Goal: Task Accomplishment & Management: Use online tool/utility

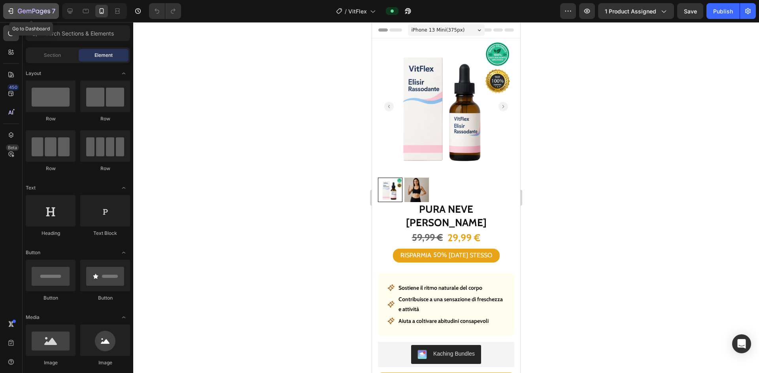
click at [13, 12] on icon "button" at bounding box center [12, 11] width 4 height 6
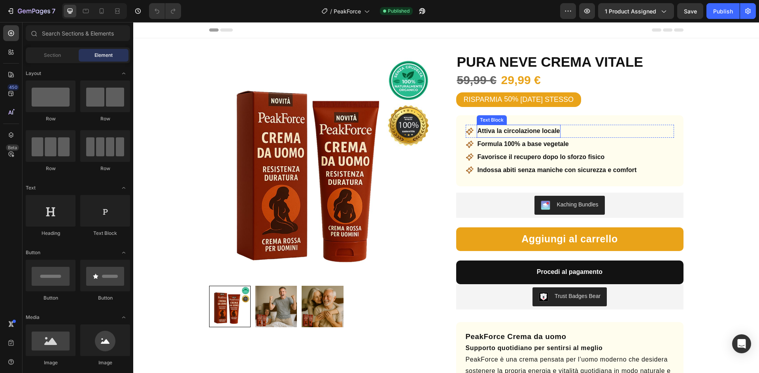
click at [517, 131] on p "Attiva la circolazione locale" at bounding box center [518, 131] width 83 height 11
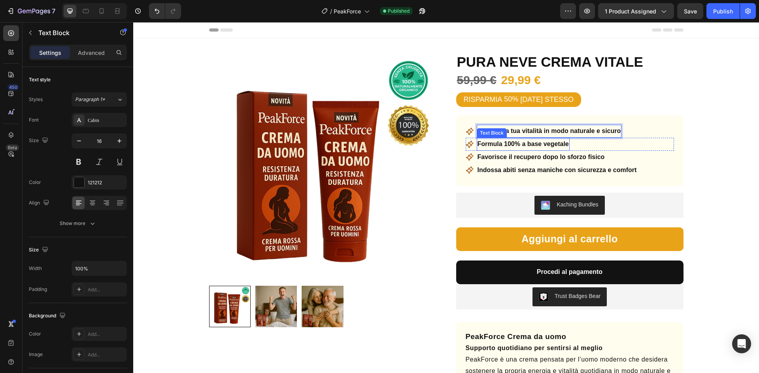
click at [533, 143] on p "Formula 100% a base vegetale" at bounding box center [522, 144] width 91 height 11
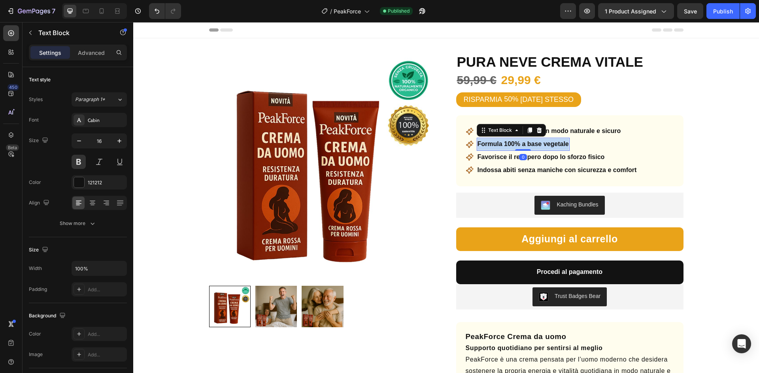
click at [533, 142] on p "Formula 100% a base vegetale" at bounding box center [522, 144] width 91 height 11
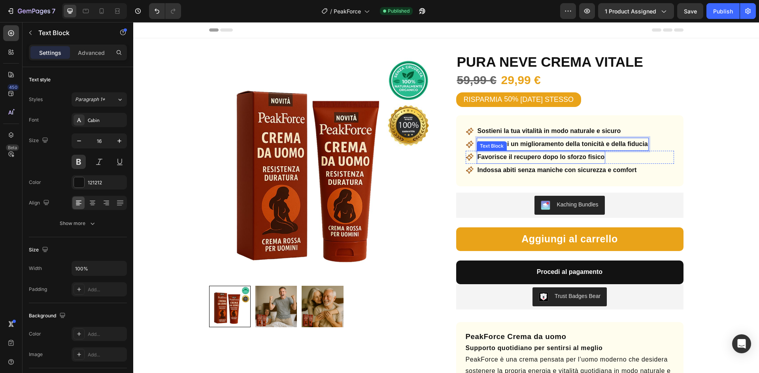
click at [527, 161] on p "Favorisce il recupero dopo lo sforzo fisico" at bounding box center [540, 157] width 127 height 11
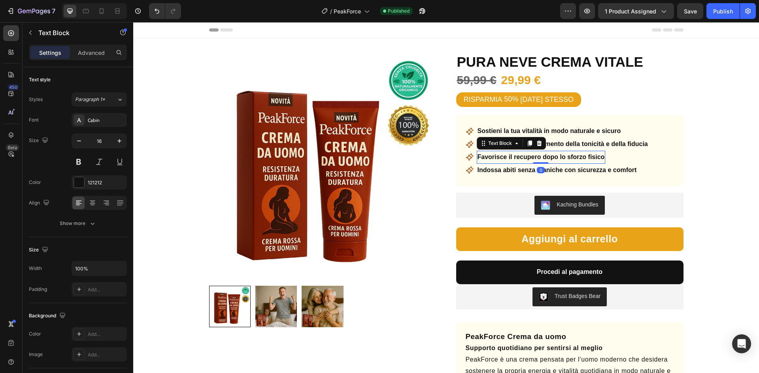
click at [527, 161] on p "Favorisce il recupero dopo lo sforzo fisico" at bounding box center [540, 157] width 127 height 11
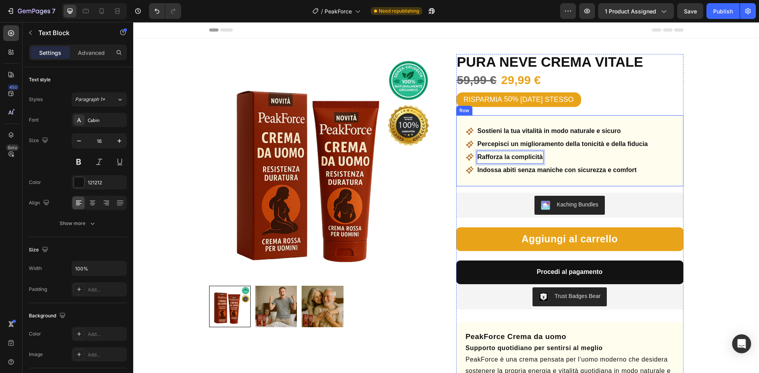
click at [513, 172] on p "Indossa abiti senza maniche con sicurezza e comfort" at bounding box center [556, 170] width 159 height 11
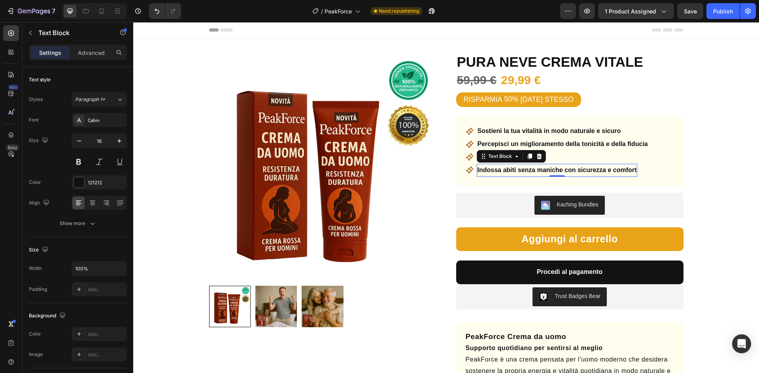
click at [513, 172] on p "Indossa abiti senza maniche con sicurezza e comfort" at bounding box center [556, 170] width 159 height 11
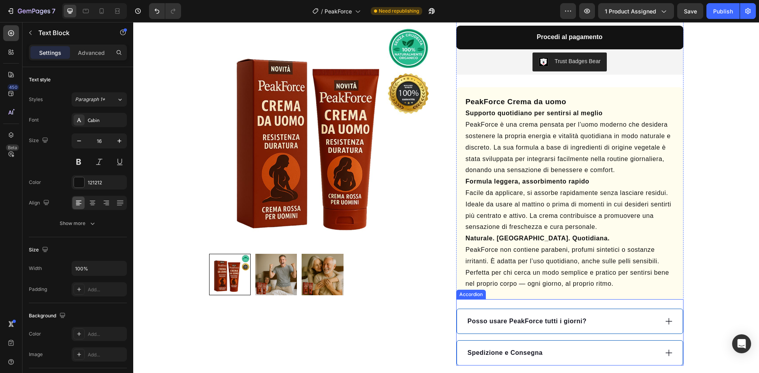
scroll to position [316, 0]
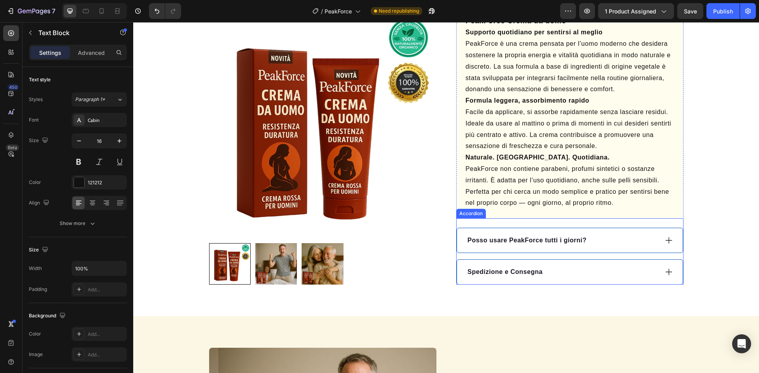
click at [507, 238] on p "Posso usare PeakForce tutti i giorni?" at bounding box center [526, 240] width 119 height 9
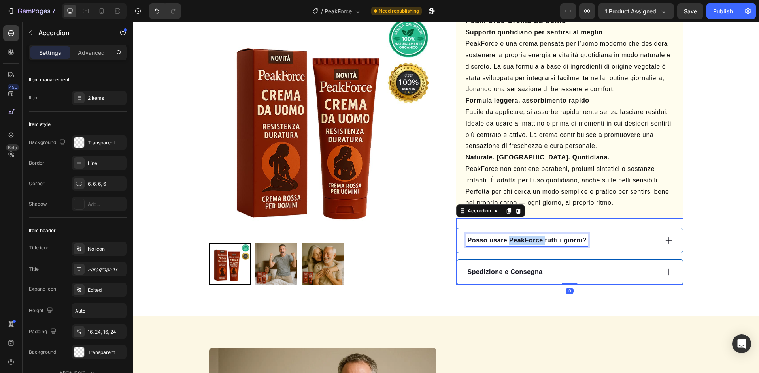
click at [507, 238] on p "Posso usare PeakForce tutti i giorni?" at bounding box center [526, 240] width 119 height 9
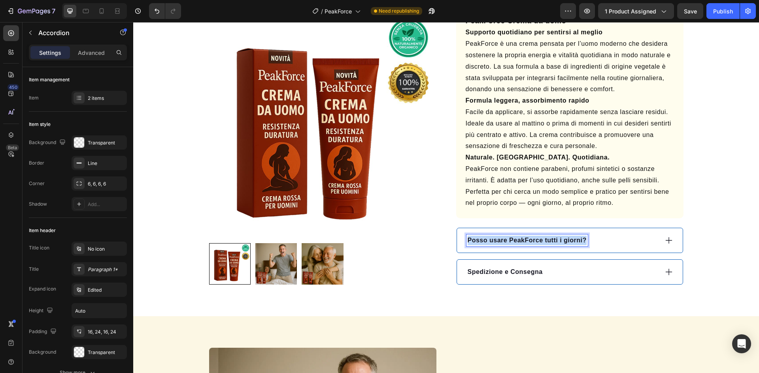
click at [507, 238] on p "Posso usare PeakForce tutti i giorni?" at bounding box center [526, 240] width 119 height 9
click at [561, 243] on div "Come si [GEOGRAPHIC_DATA]?" at bounding box center [562, 241] width 192 height 12
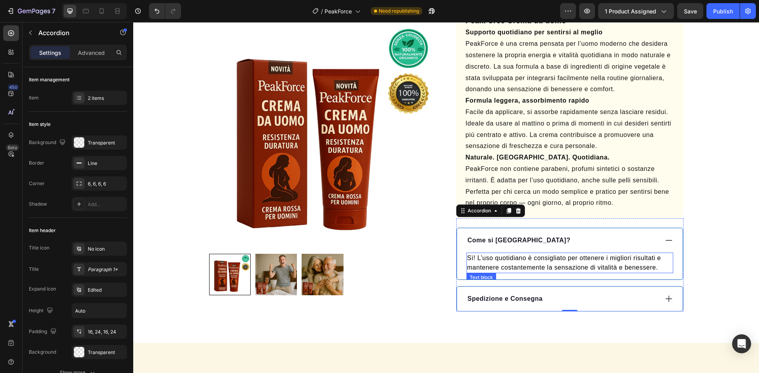
click at [533, 267] on p "Sì! L’uso quotidiano è consigliato per ottenere i migliori risultati e mantener…" at bounding box center [569, 263] width 205 height 19
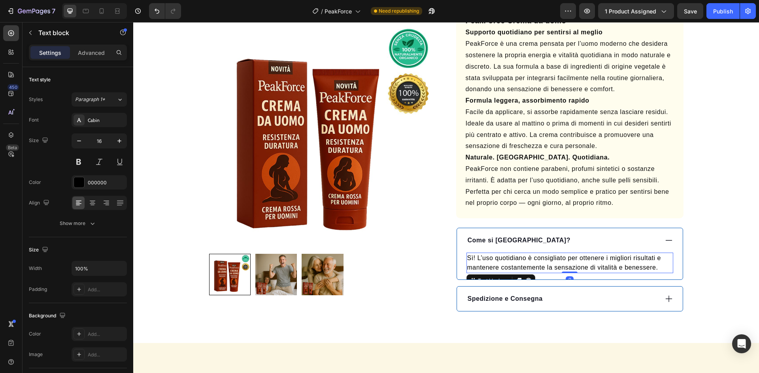
click at [533, 267] on p "Sì! L’uso quotidiano è consigliato per ottenere i migliori risultati e mantener…" at bounding box center [569, 263] width 205 height 19
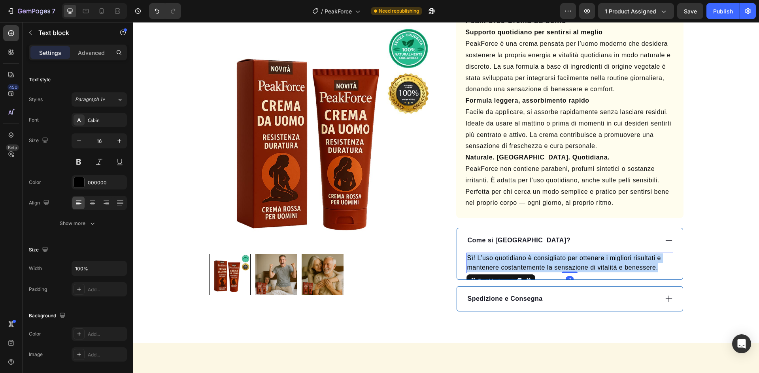
click at [533, 267] on p "Sì! L’uso quotidiano è consigliato per ottenere i migliori risultati e mantener…" at bounding box center [569, 263] width 205 height 19
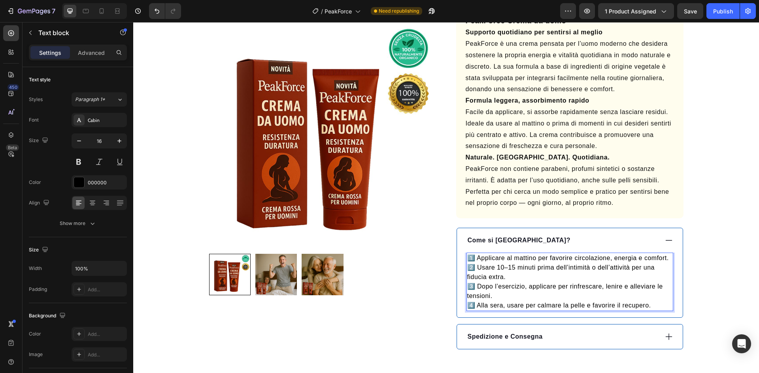
scroll to position [395, 0]
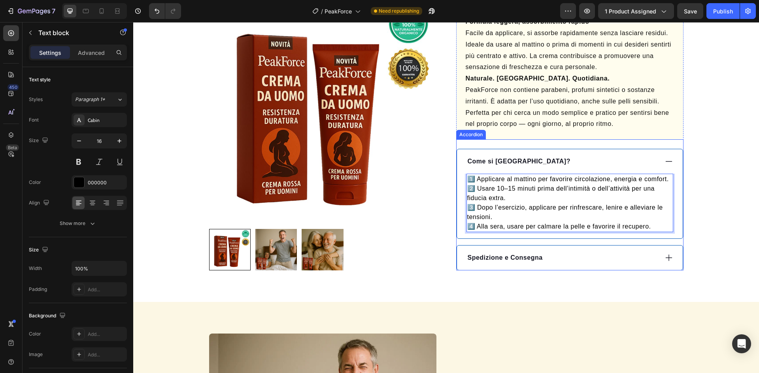
click at [540, 251] on div "Spedizione e Consegna" at bounding box center [570, 258] width 226 height 24
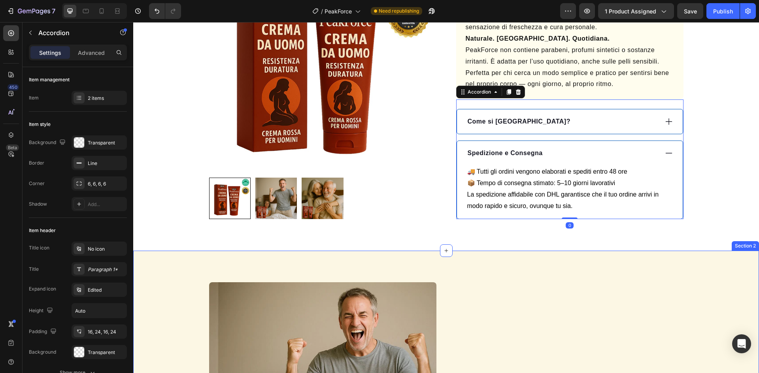
scroll to position [553, 0]
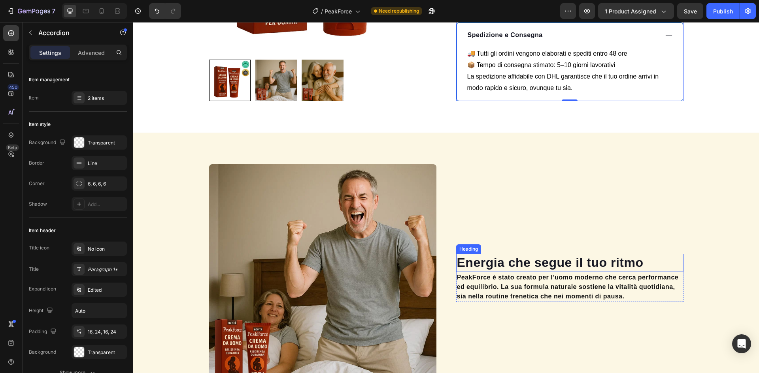
click at [501, 270] on h2 "Energia che segue il tuo ritmo" at bounding box center [569, 263] width 227 height 18
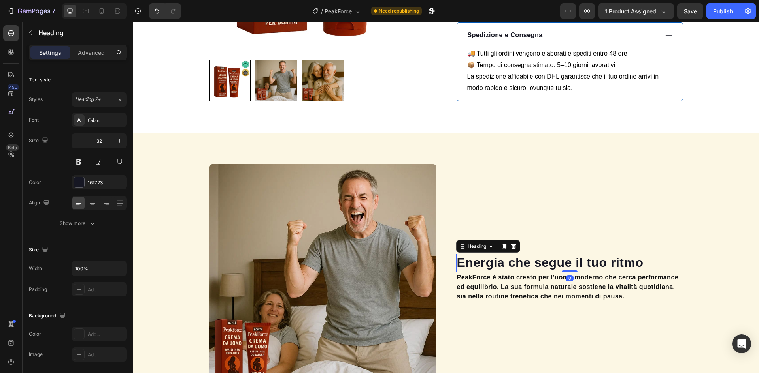
click at [501, 268] on h2 "Energia che segue il tuo ritmo" at bounding box center [569, 263] width 227 height 18
click at [501, 268] on p "Energia che segue il tuo ritmo" at bounding box center [570, 263] width 226 height 17
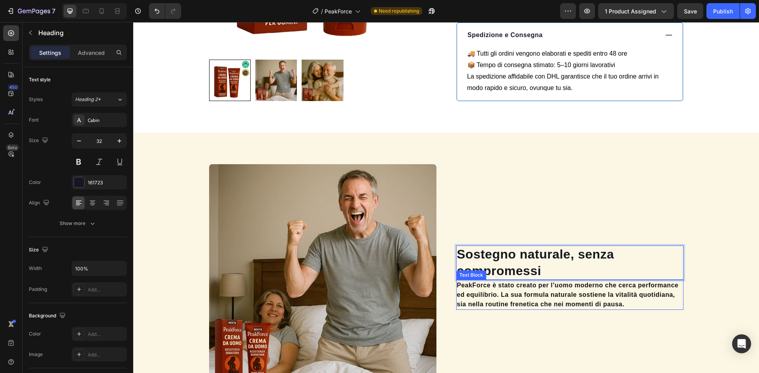
click at [527, 281] on p "PeakForce è stato creato per l’uomo moderno che cerca performance ed equilibrio…" at bounding box center [570, 295] width 226 height 28
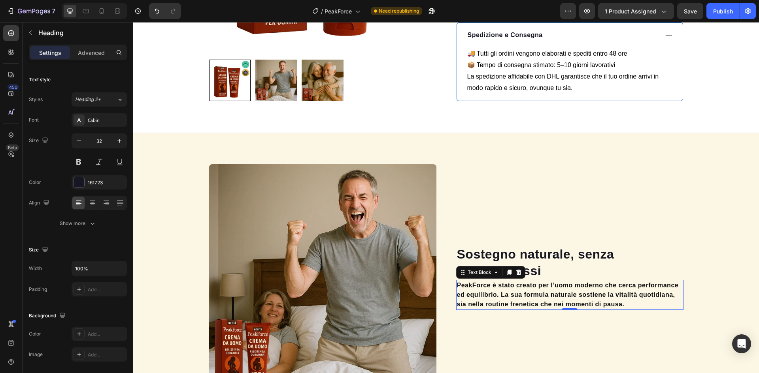
click at [527, 281] on p "PeakForce è stato creato per l’uomo moderno che cerca performance ed equilibrio…" at bounding box center [570, 295] width 226 height 28
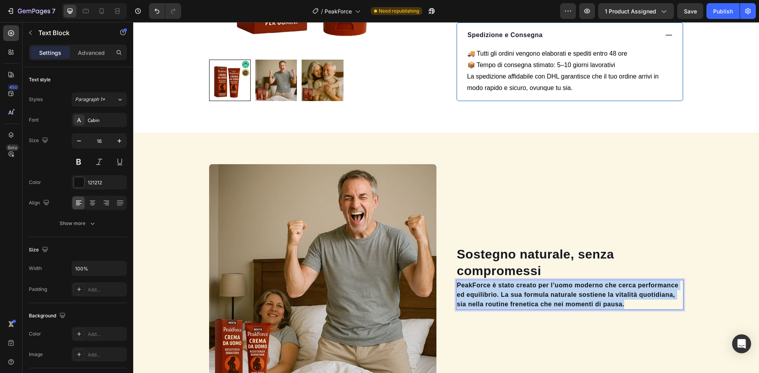
click at [527, 281] on p "PeakForce è stato creato per l’uomo moderno che cerca performance ed equilibrio…" at bounding box center [570, 295] width 226 height 28
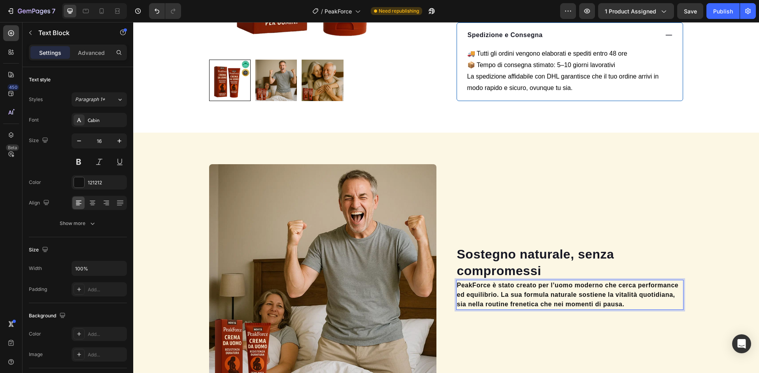
scroll to position [558, 0]
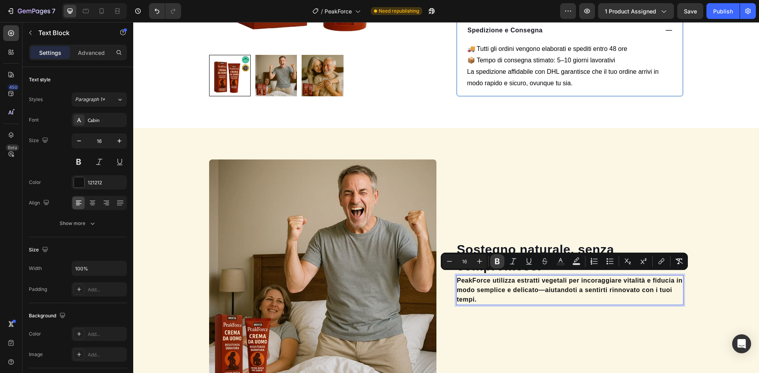
click at [495, 260] on icon "Editor contextual toolbar" at bounding box center [497, 262] width 5 height 6
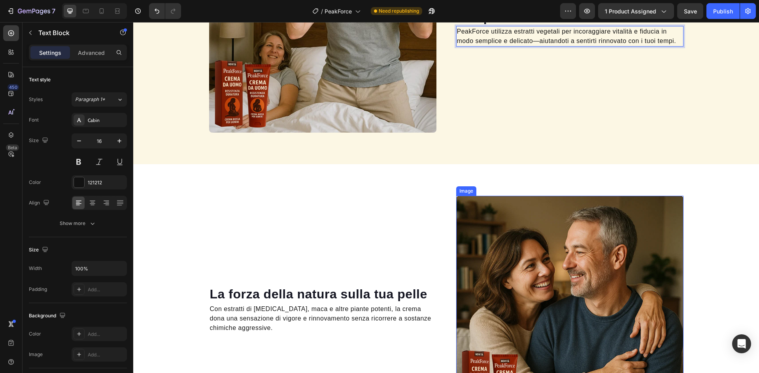
scroll to position [834, 0]
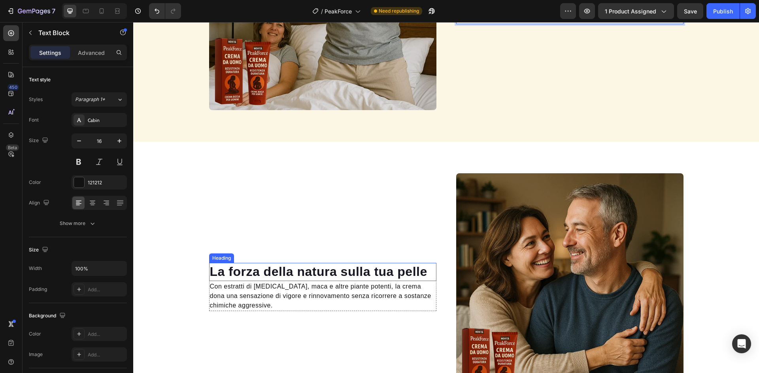
click at [309, 270] on h2 "La forza della natura sulla tua pelle" at bounding box center [322, 272] width 227 height 18
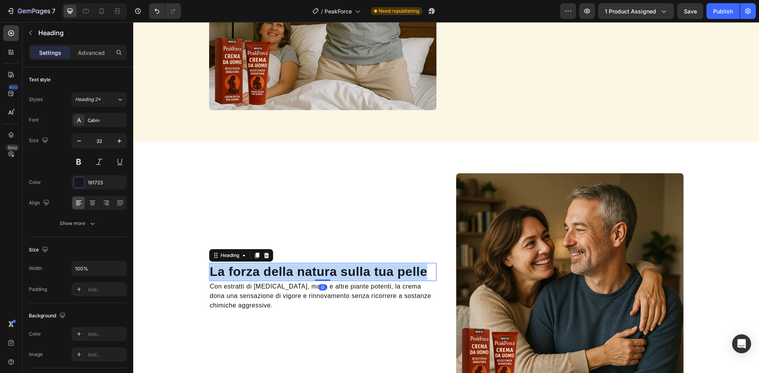
click at [309, 270] on p "La forza della natura sulla tua pelle" at bounding box center [323, 272] width 226 height 17
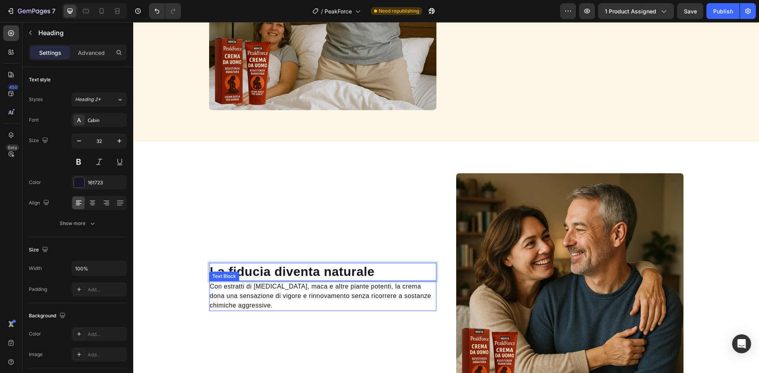
click at [343, 293] on p "Con estratti di [MEDICAL_DATA], maca e altre piante potenti, la crema dona una …" at bounding box center [323, 296] width 226 height 28
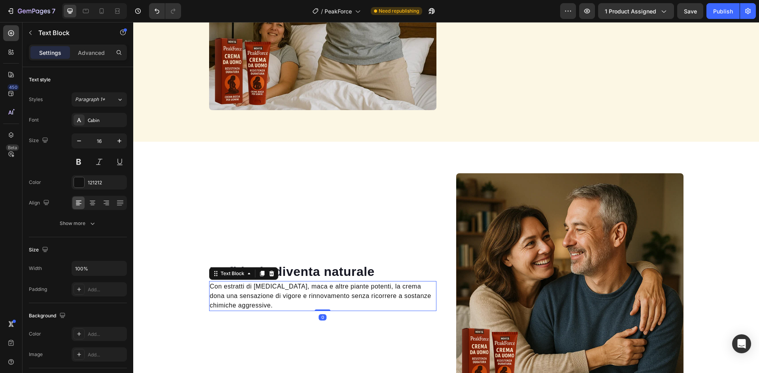
click at [343, 293] on p "Con estratti di [MEDICAL_DATA], maca e altre piante potenti, la crema dona una …" at bounding box center [323, 296] width 226 height 28
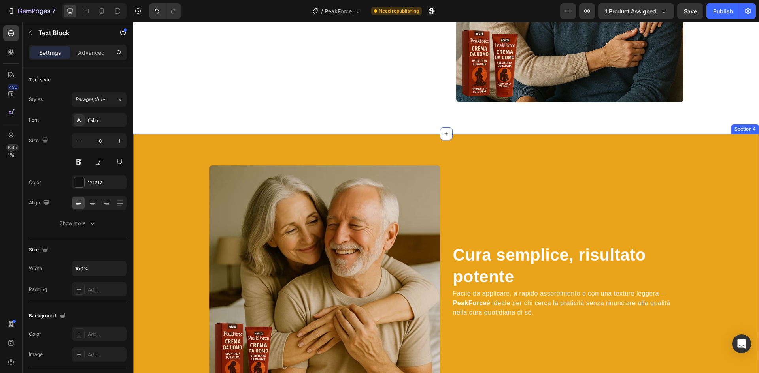
scroll to position [1155, 0]
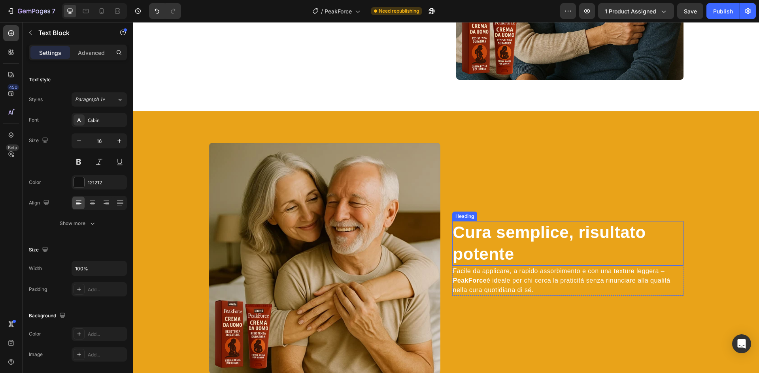
click at [503, 241] on h2 "Cura semplice, risultato potente" at bounding box center [567, 243] width 231 height 45
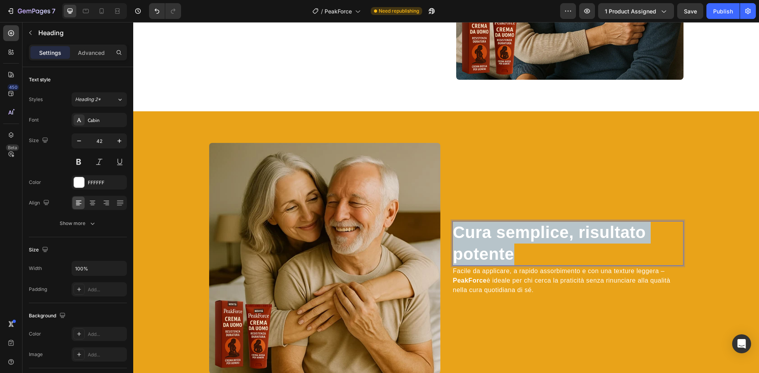
click at [503, 241] on p "Cura semplice, risultato potente" at bounding box center [568, 243] width 230 height 43
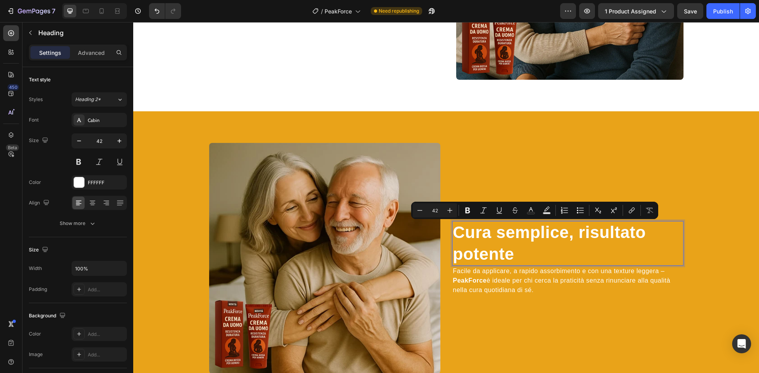
scroll to position [1166, 0]
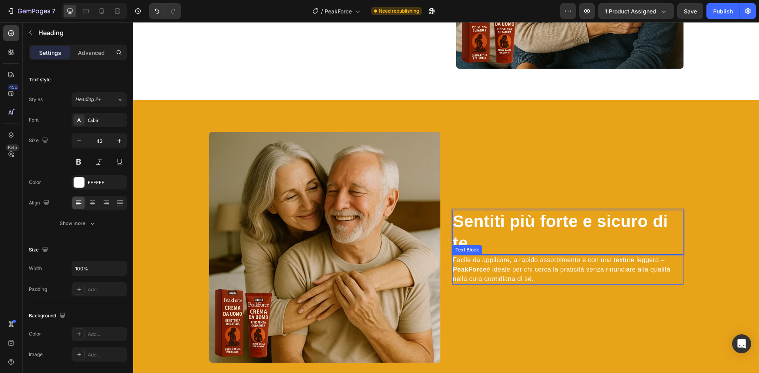
click at [478, 262] on p "Facile da applicare, a rapido assorbimento e con una texture leggera – PeakForc…" at bounding box center [568, 270] width 230 height 28
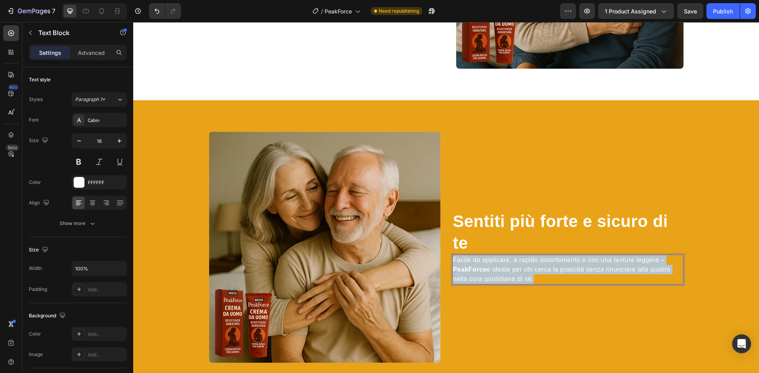
click at [478, 262] on p "Facile da applicare, a rapido assorbimento e con una texture leggera – PeakForc…" at bounding box center [568, 270] width 230 height 28
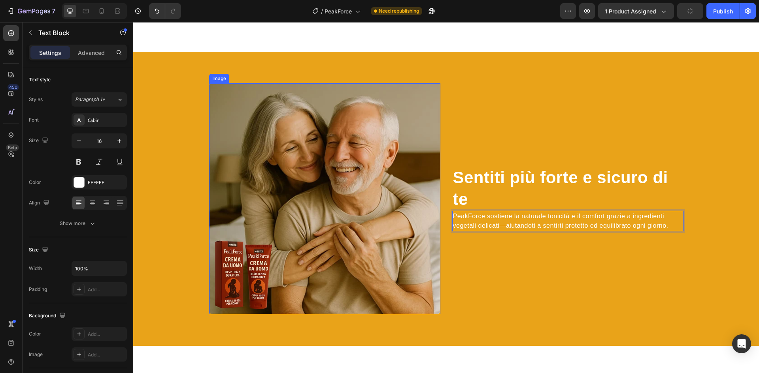
scroll to position [1211, 0]
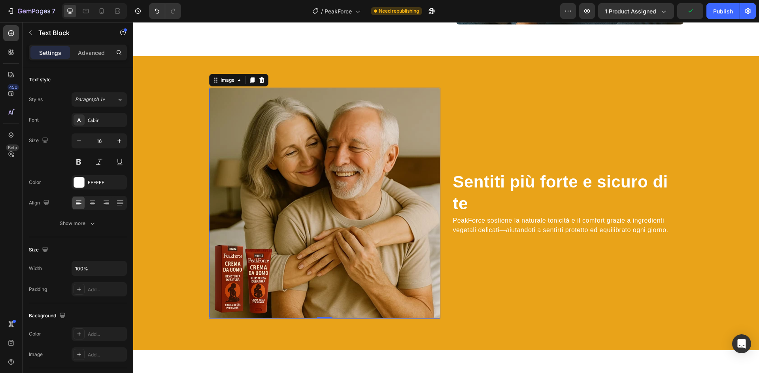
click at [298, 168] on img at bounding box center [324, 203] width 231 height 231
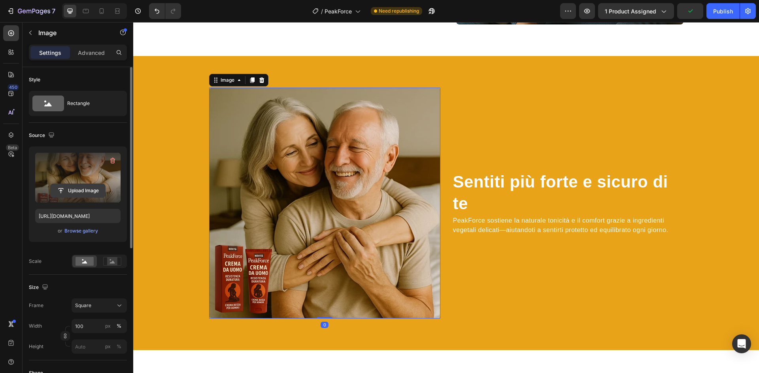
click at [92, 191] on input "file" at bounding box center [78, 190] width 55 height 13
click at [90, 196] on input "file" at bounding box center [78, 190] width 55 height 13
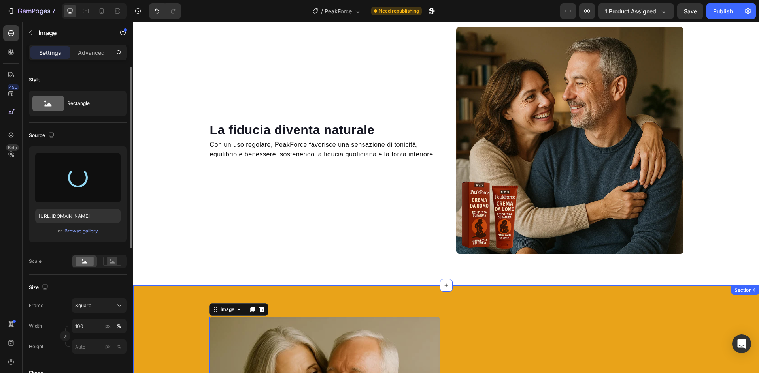
scroll to position [973, 0]
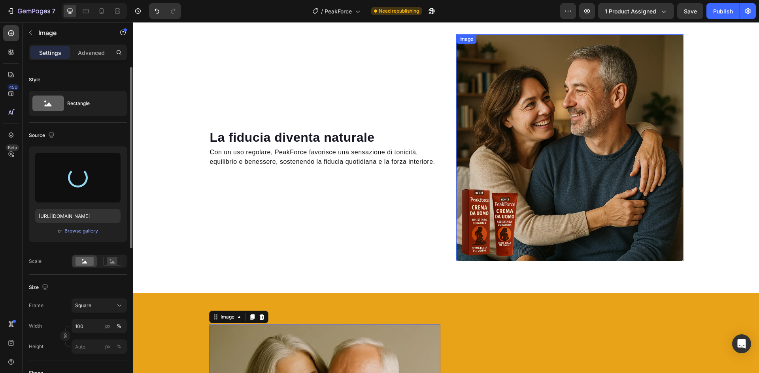
type input "[URL][DOMAIN_NAME]"
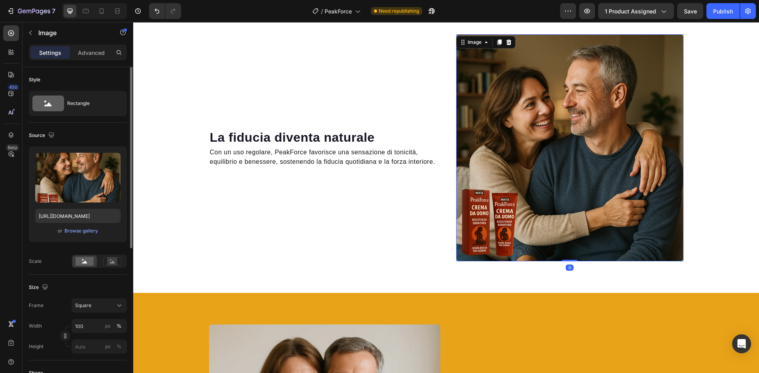
click at [539, 187] on img at bounding box center [569, 147] width 227 height 227
click at [83, 192] on input "file" at bounding box center [78, 190] width 55 height 13
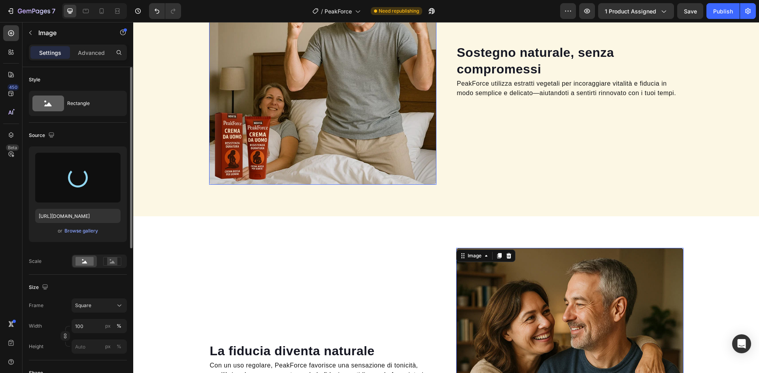
scroll to position [660, 0]
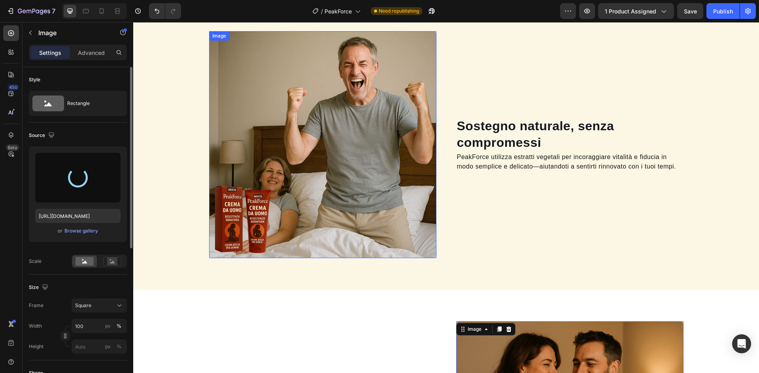
type input "[URL][DOMAIN_NAME]"
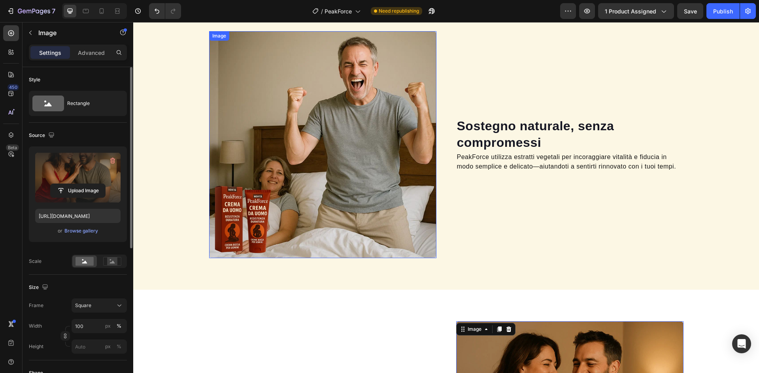
scroll to position [581, 0]
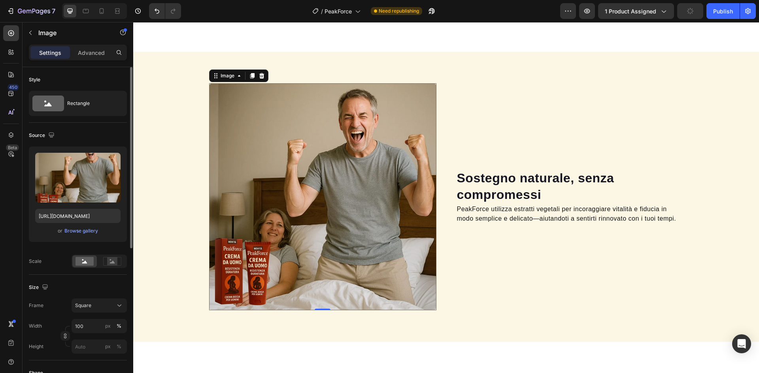
click at [277, 194] on img at bounding box center [322, 196] width 227 height 227
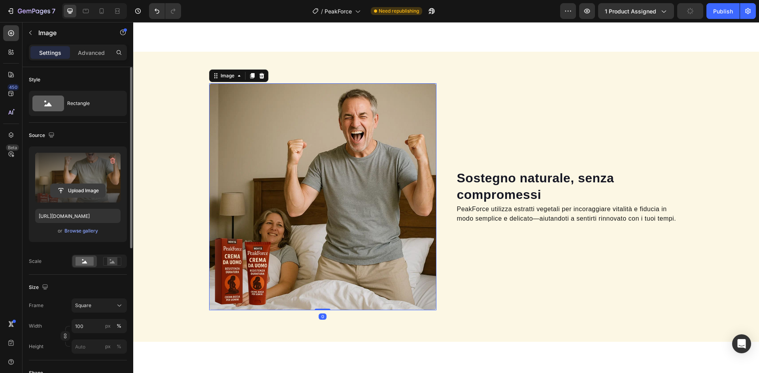
click at [77, 189] on input "file" at bounding box center [78, 190] width 55 height 13
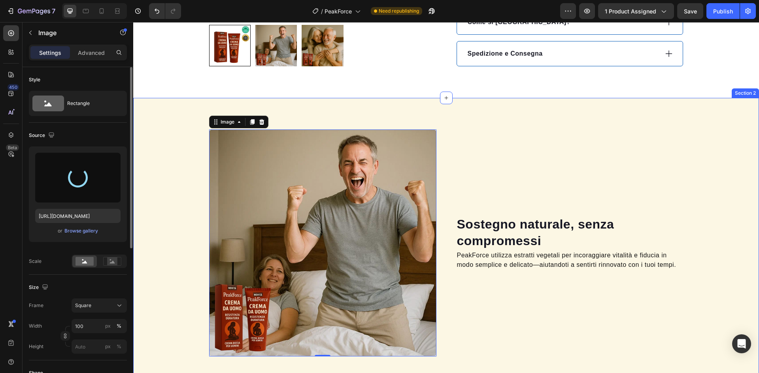
scroll to position [541, 0]
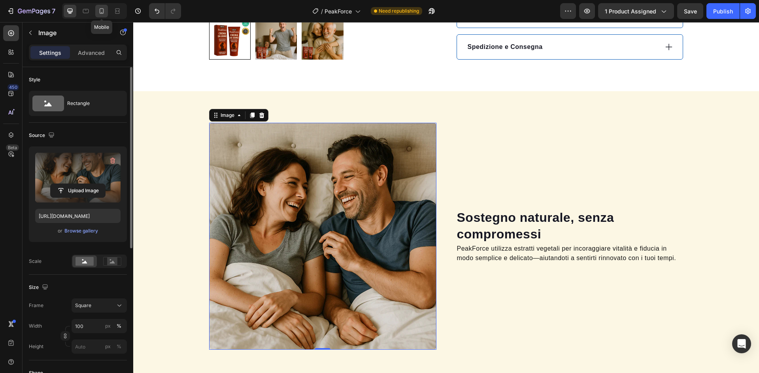
click at [98, 12] on icon at bounding box center [102, 11] width 8 height 8
type input "[URL][DOMAIN_NAME]"
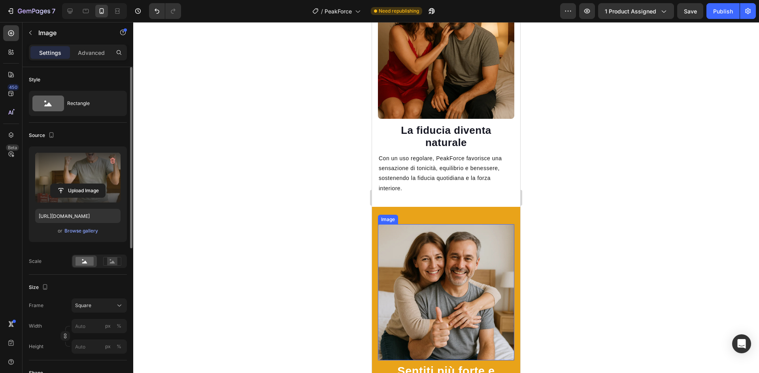
scroll to position [1062, 0]
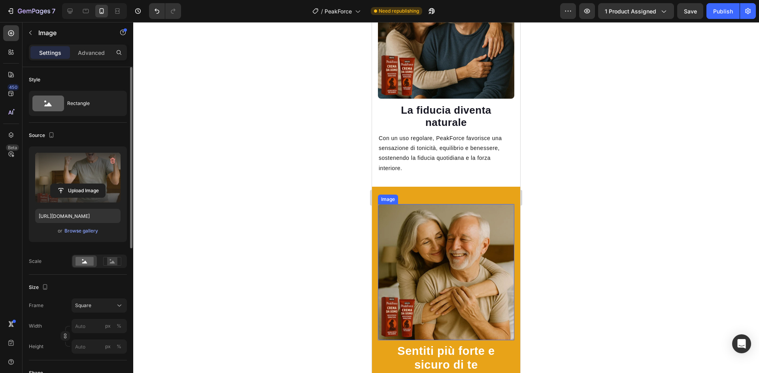
click at [427, 243] on img at bounding box center [446, 272] width 136 height 136
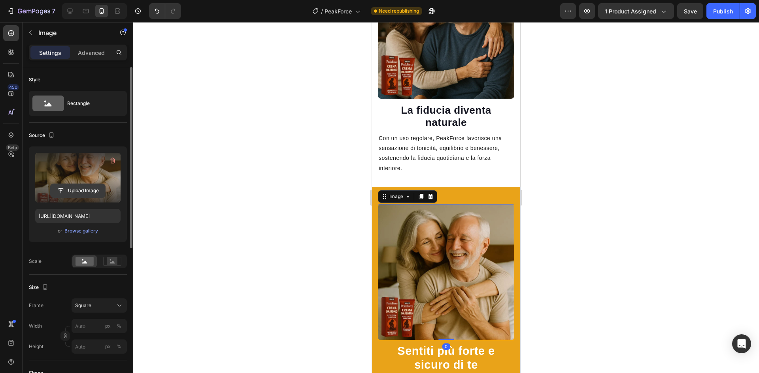
click at [77, 188] on input "file" at bounding box center [78, 190] width 55 height 13
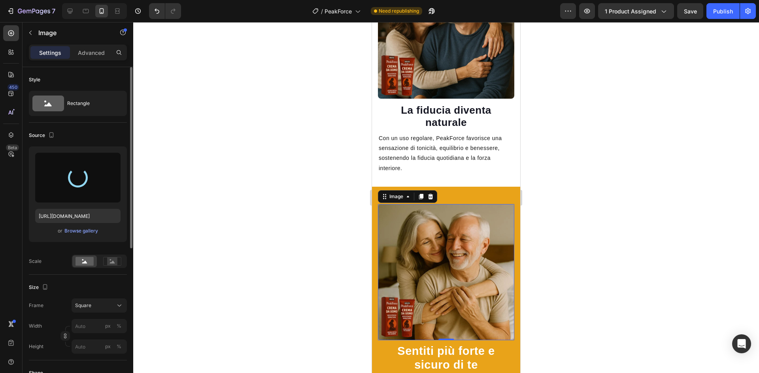
type input "[URL][DOMAIN_NAME]"
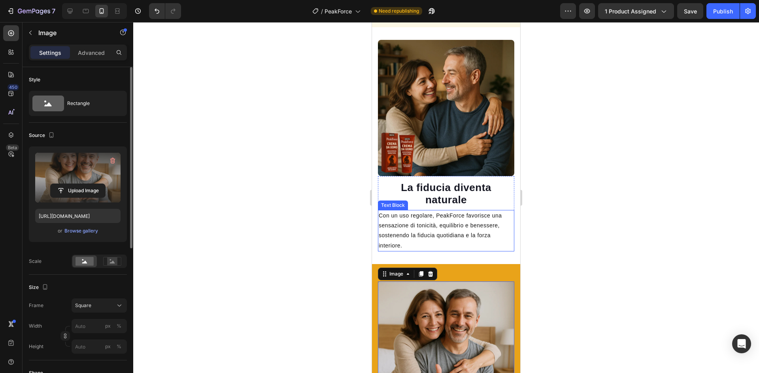
scroll to position [983, 0]
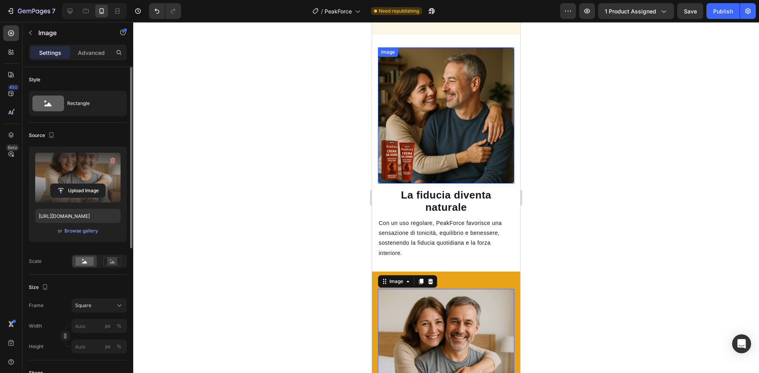
click at [447, 115] on img at bounding box center [446, 115] width 136 height 136
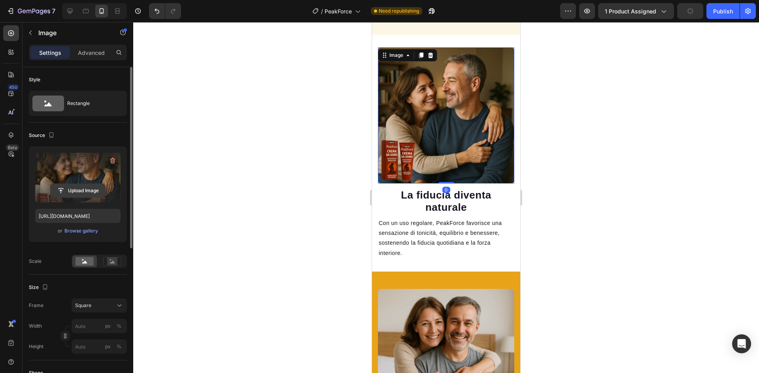
click at [68, 188] on input "file" at bounding box center [78, 190] width 55 height 13
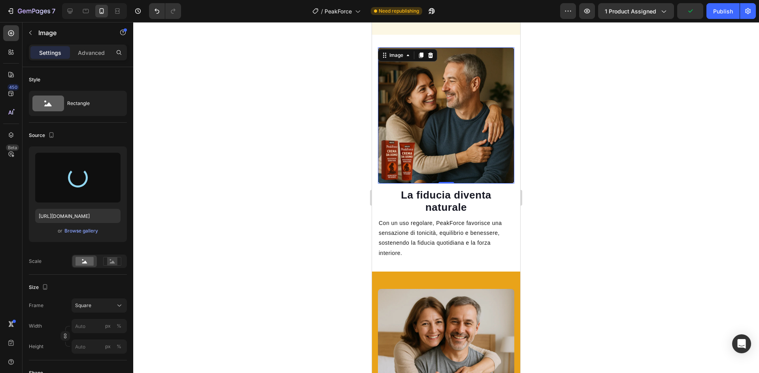
type input "[URL][DOMAIN_NAME]"
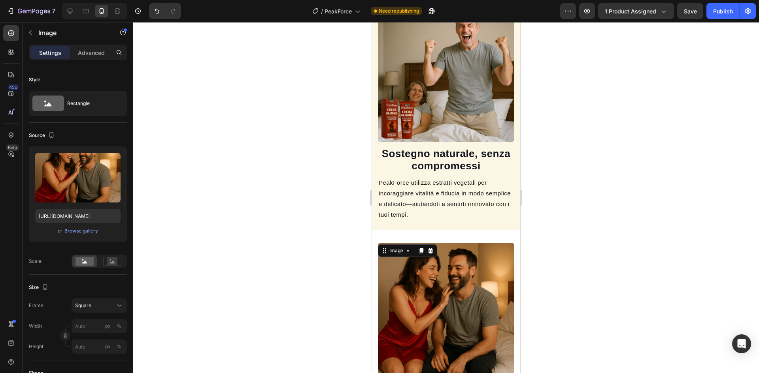
scroll to position [785, 0]
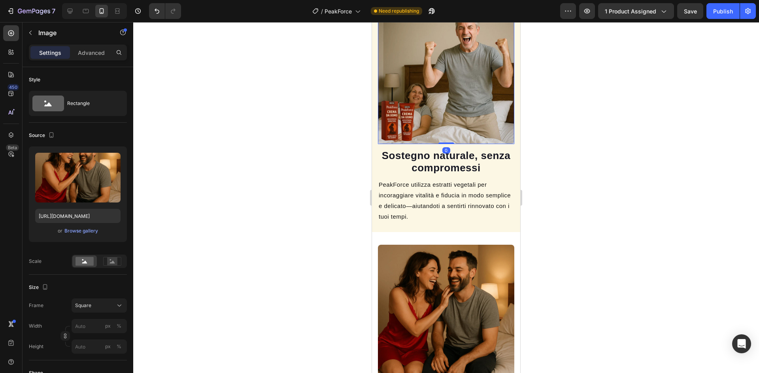
drag, startPoint x: 445, startPoint y: 101, endPoint x: 518, endPoint y: 173, distance: 102.5
click at [445, 101] on img at bounding box center [446, 76] width 136 height 136
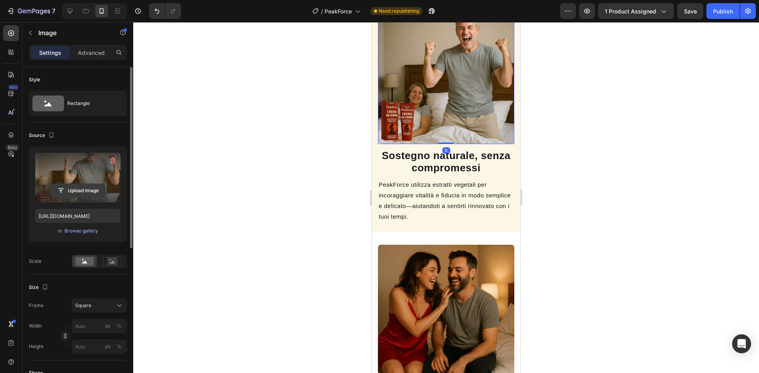
click at [72, 185] on input "file" at bounding box center [78, 190] width 55 height 13
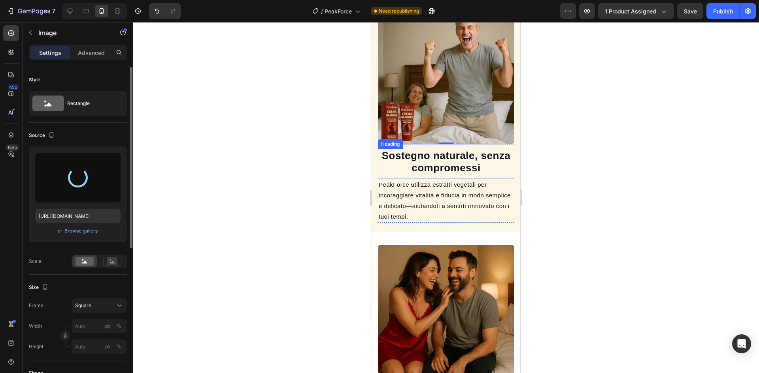
type input "[URL][DOMAIN_NAME]"
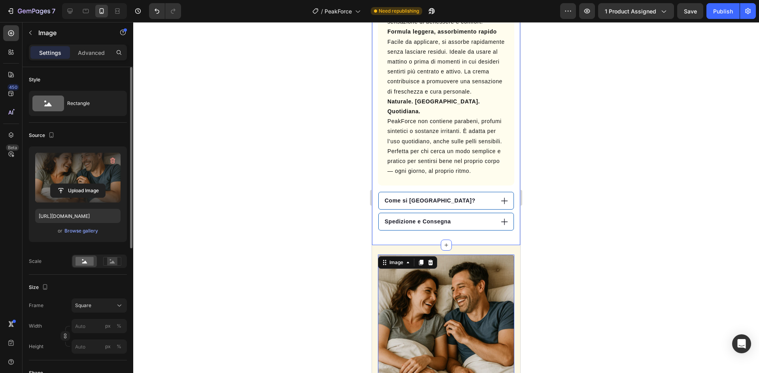
scroll to position [550, 0]
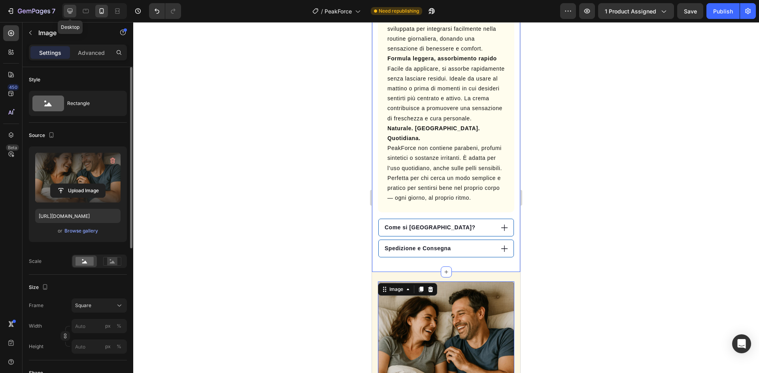
click at [70, 9] on icon at bounding box center [70, 11] width 5 height 5
type input "100"
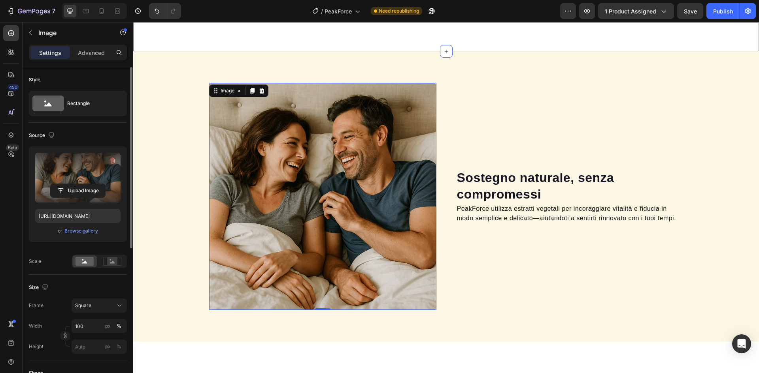
scroll to position [614, 0]
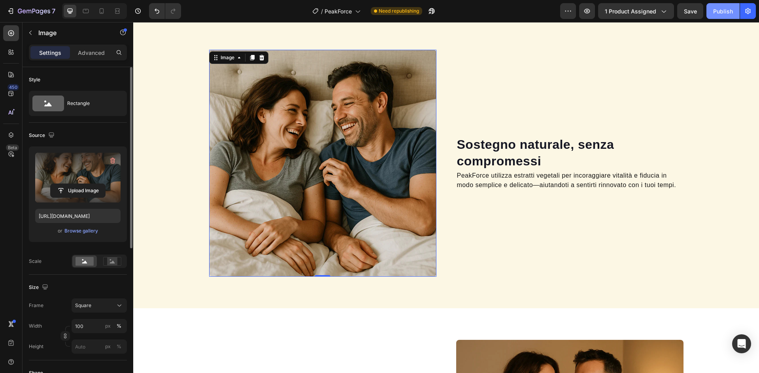
click at [721, 11] on div "Publish" at bounding box center [723, 11] width 20 height 8
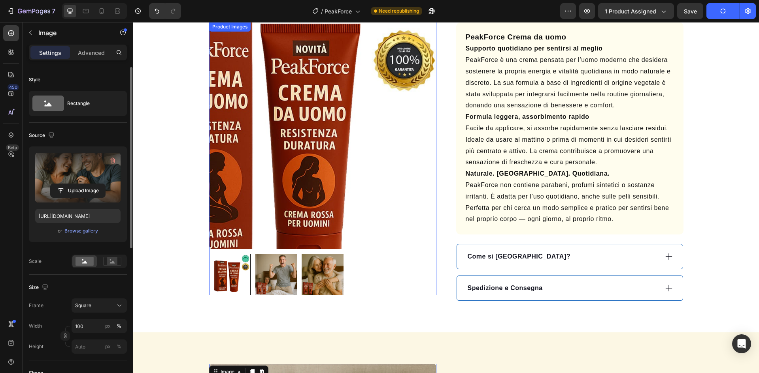
scroll to position [298, 0]
